Goal: Task Accomplishment & Management: Manage account settings

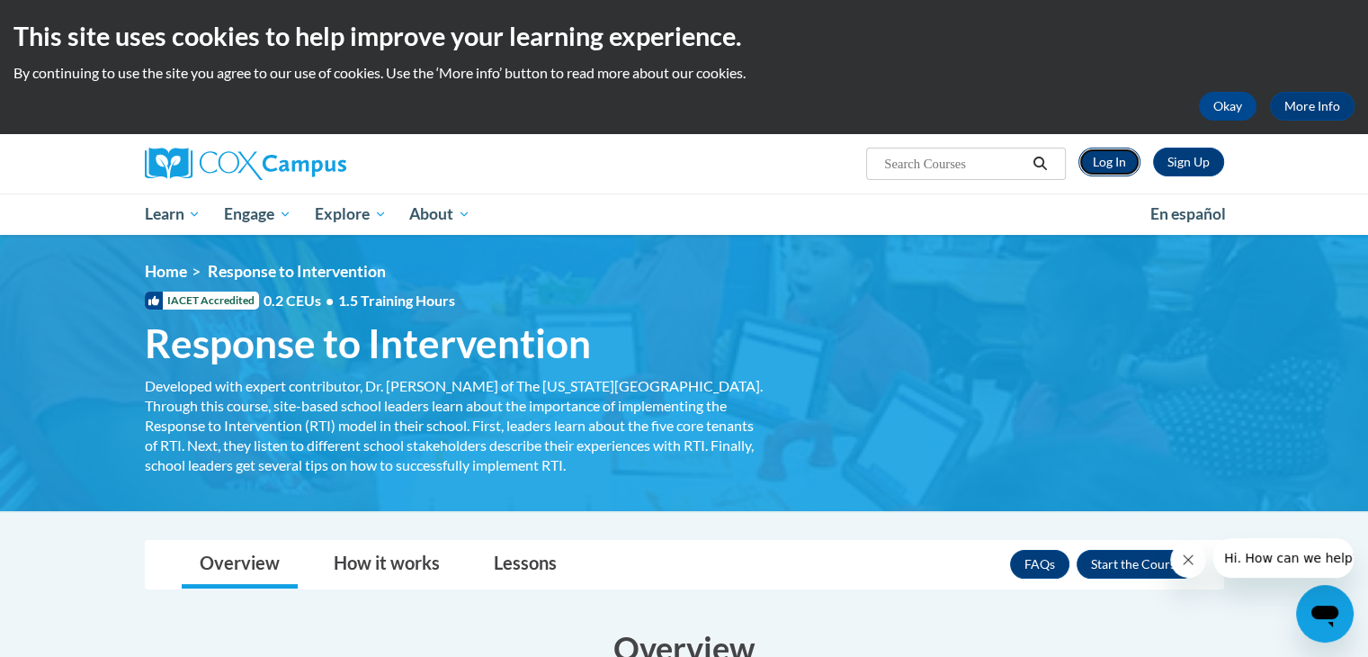
click at [1105, 166] on link "Log In" at bounding box center [1110, 162] width 62 height 29
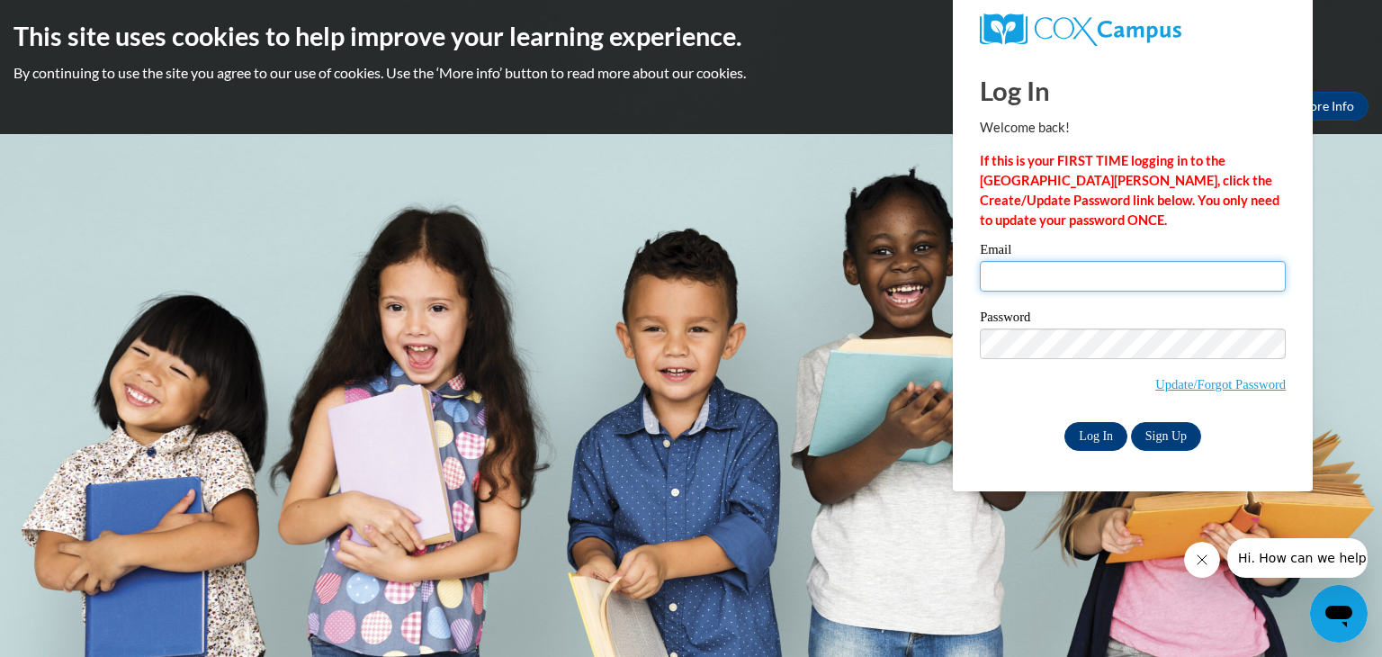
type input "dnkawula@ivytech.edu"
click at [1089, 433] on input "Log In" at bounding box center [1095, 436] width 63 height 29
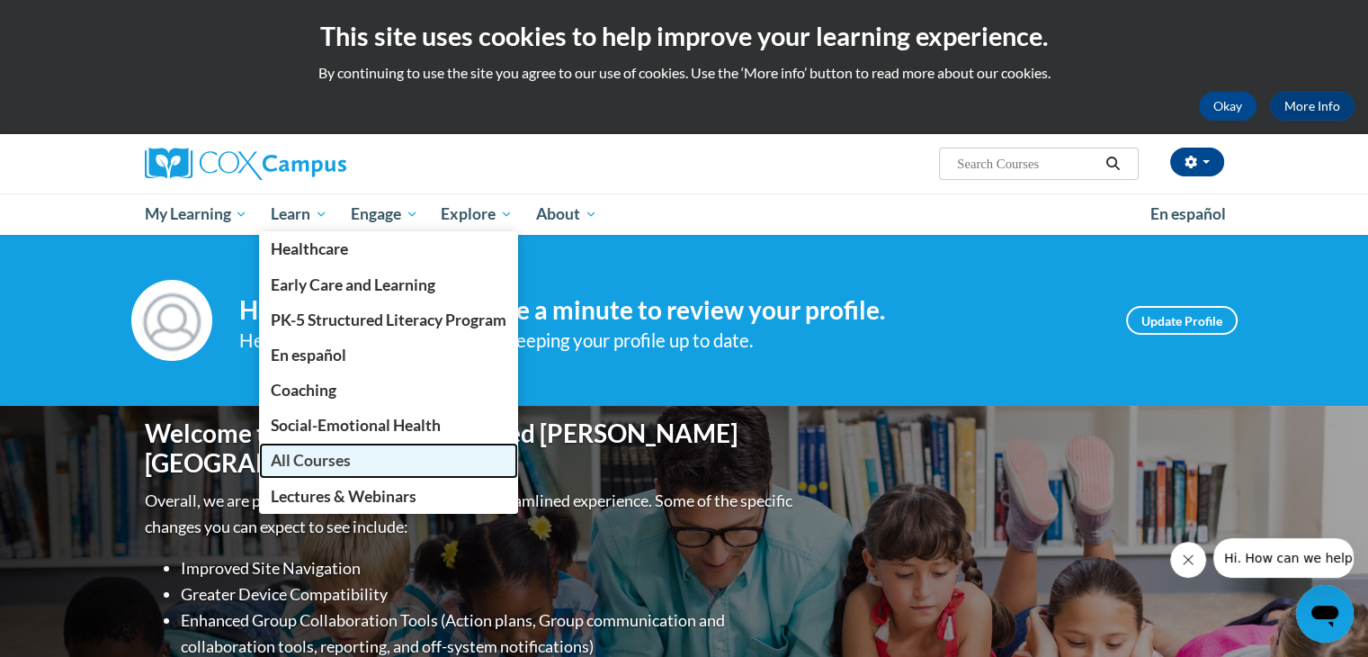
click at [319, 458] on span "All Courses" at bounding box center [311, 460] width 80 height 19
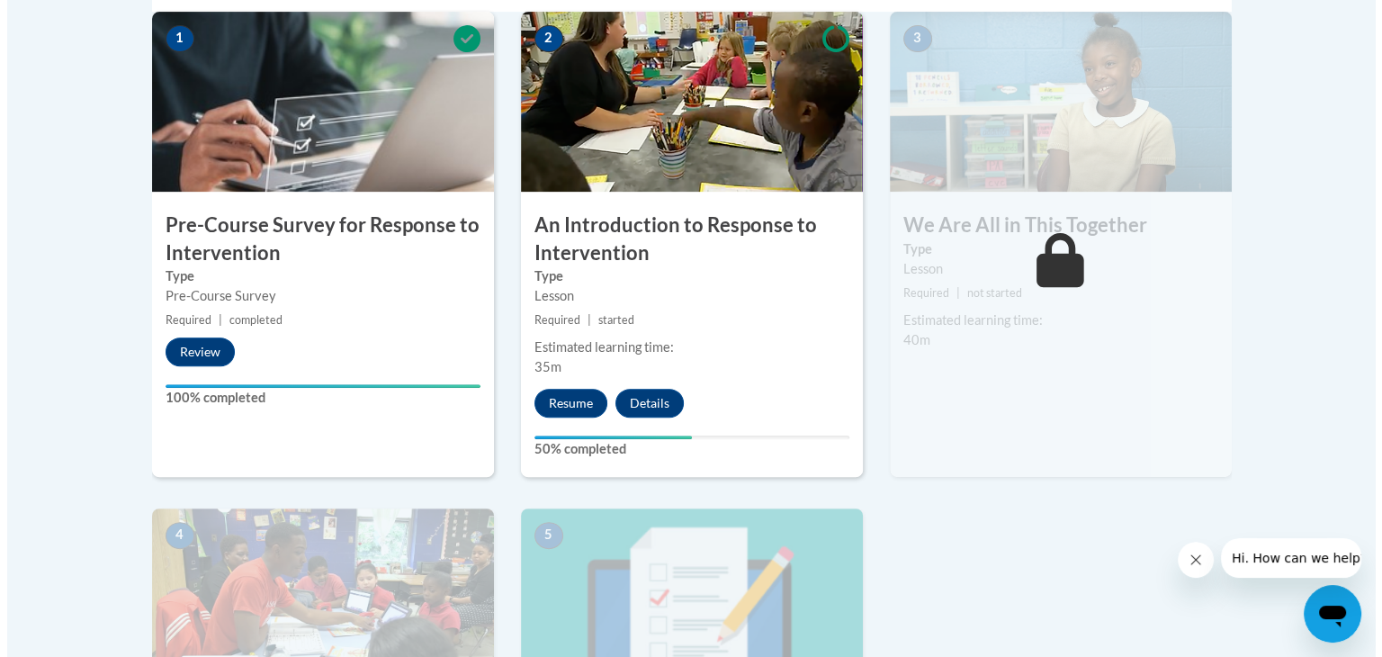
scroll to position [623, 0]
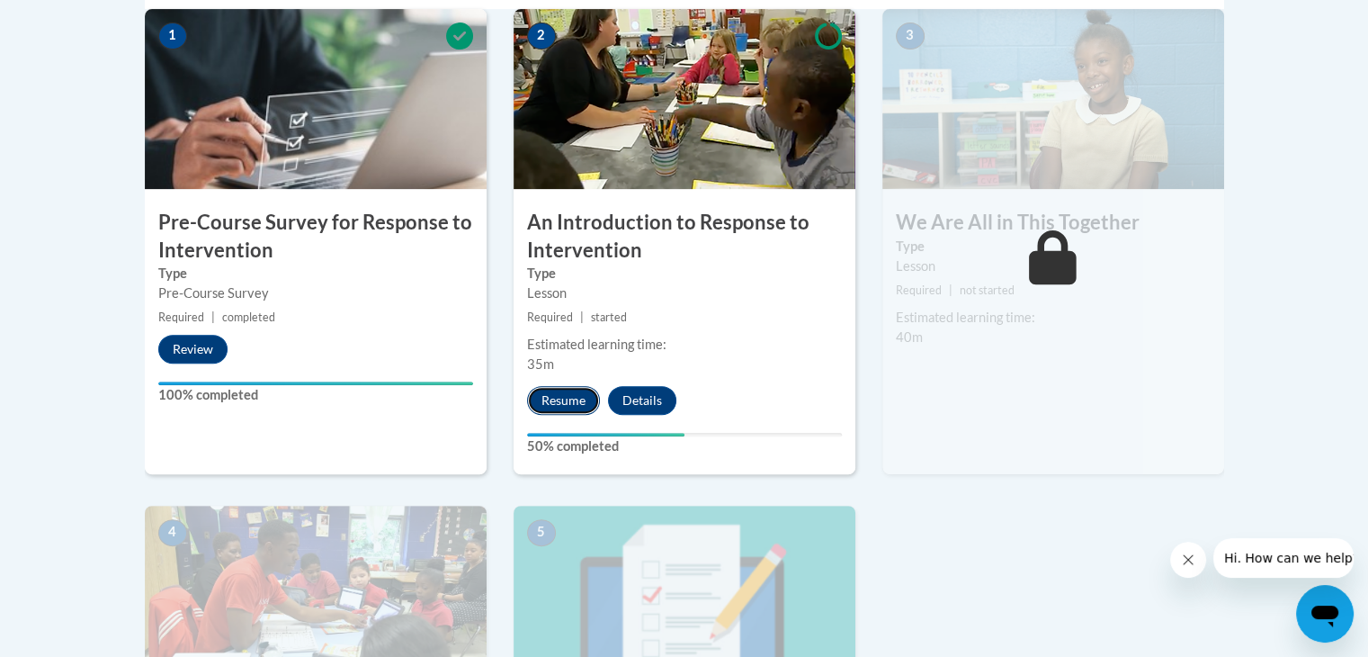
click at [564, 402] on button "Resume" at bounding box center [563, 400] width 73 height 29
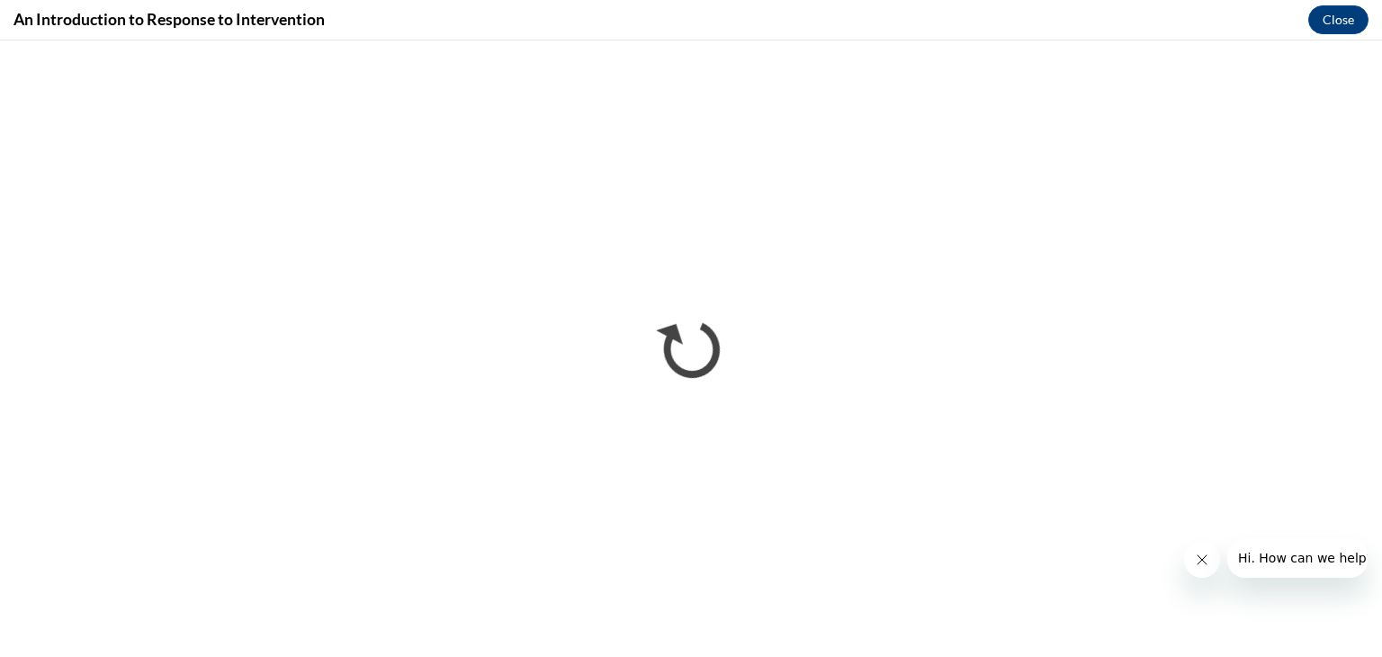
scroll to position [0, 0]
